Goal: Transaction & Acquisition: Download file/media

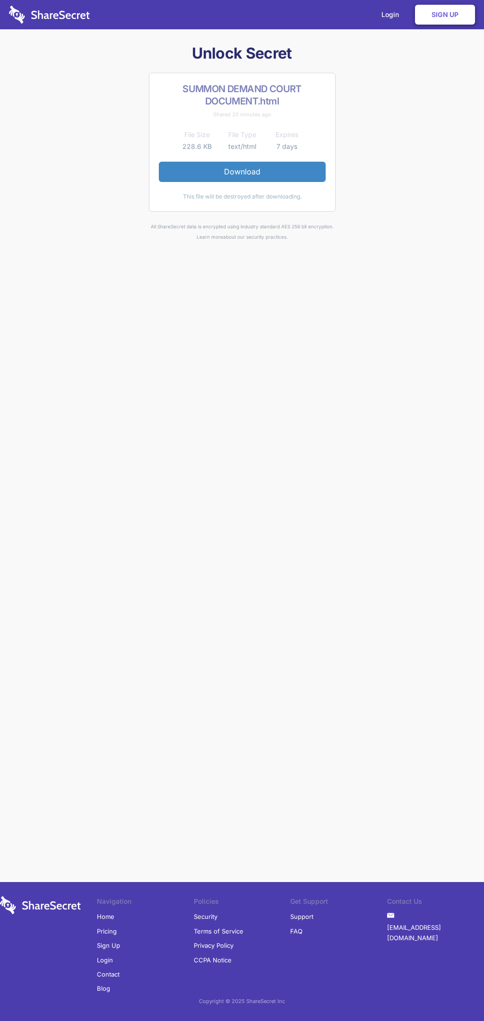
click at [242, 172] on link "Download" at bounding box center [242, 172] width 167 height 20
